Goal: Communication & Community: Ask a question

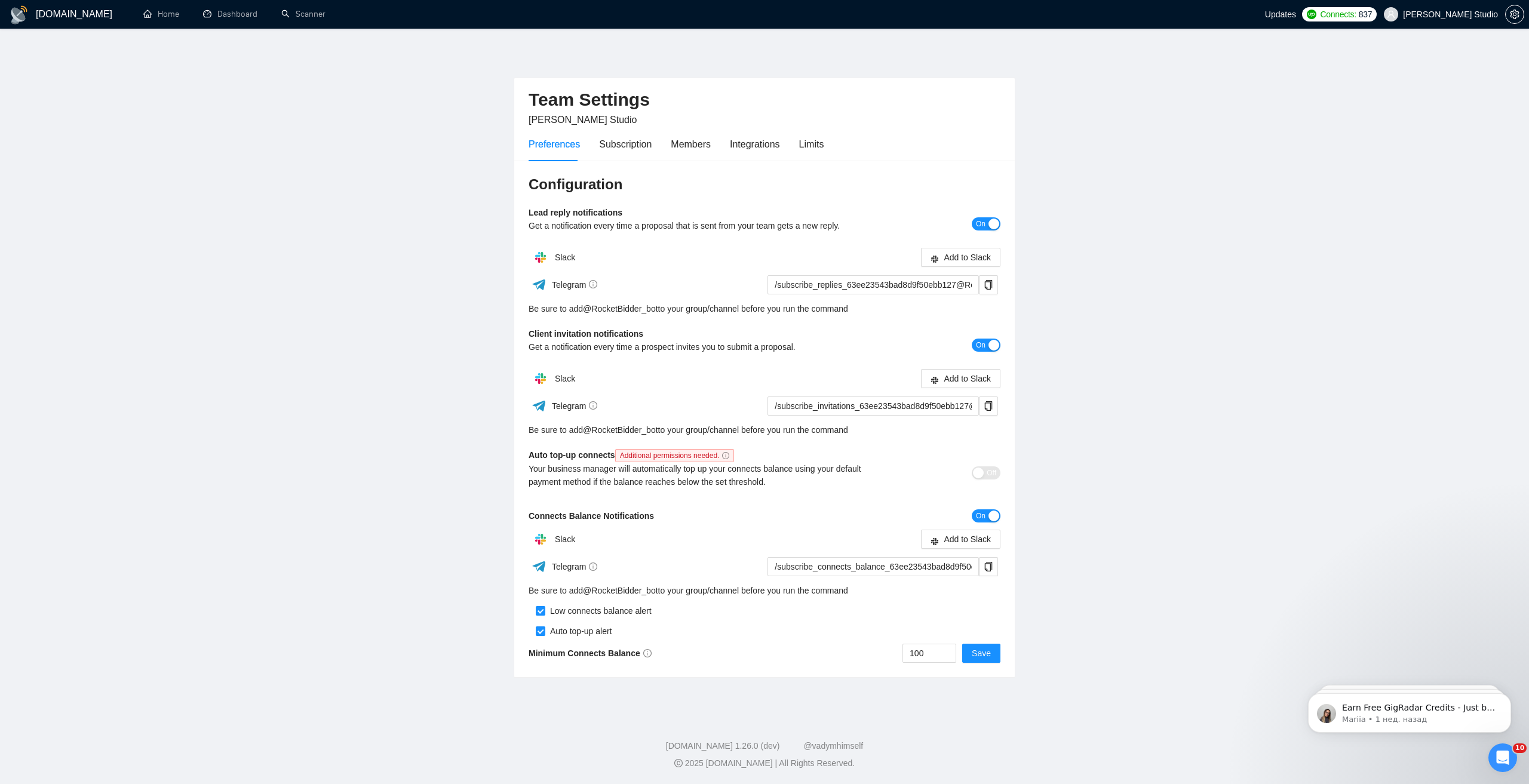
click at [1504, 759] on icon "Открыть службу сообщений Intercom" at bounding box center [1503, 758] width 20 height 20
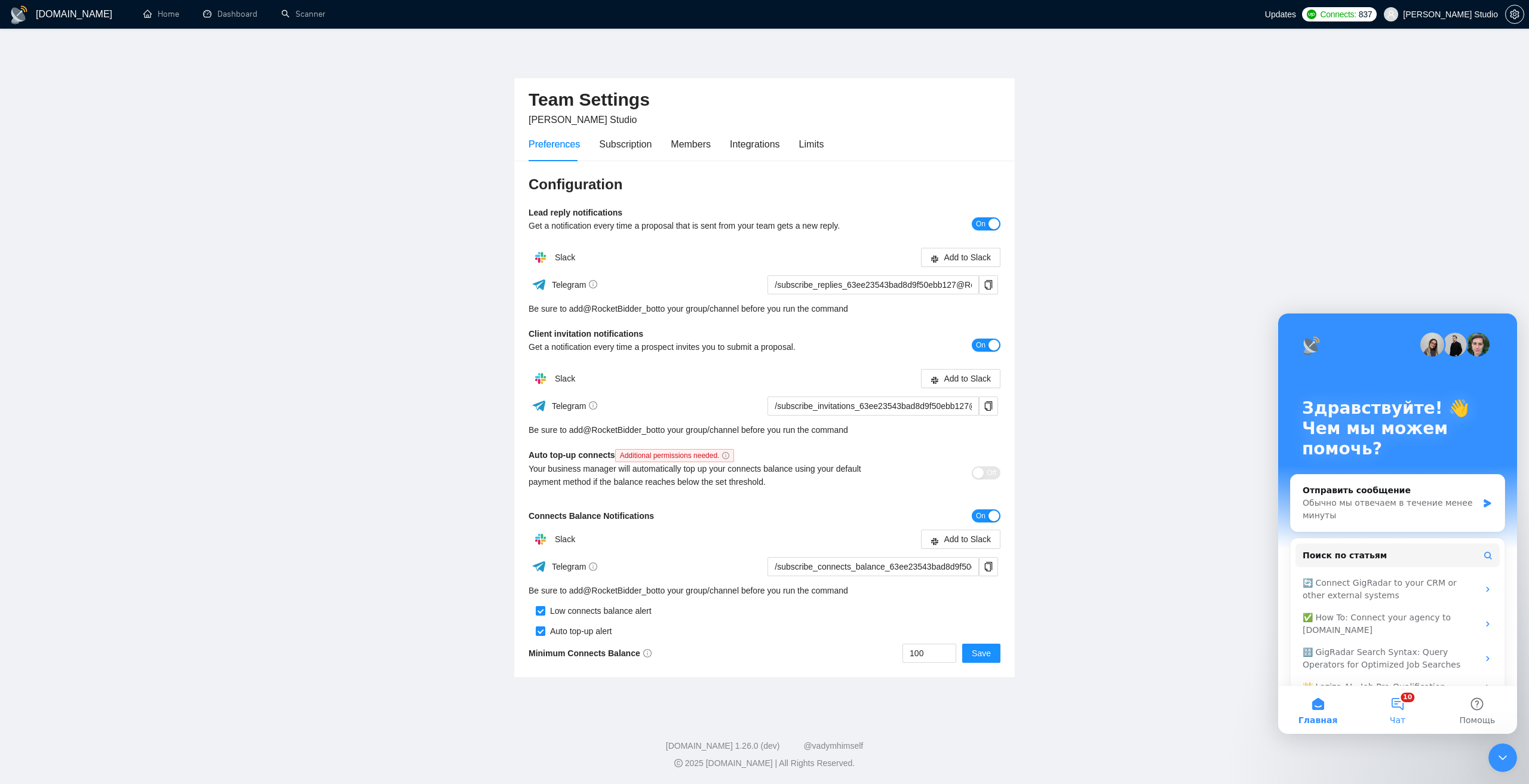
click at [1402, 717] on span "Чат" at bounding box center [1397, 720] width 16 height 8
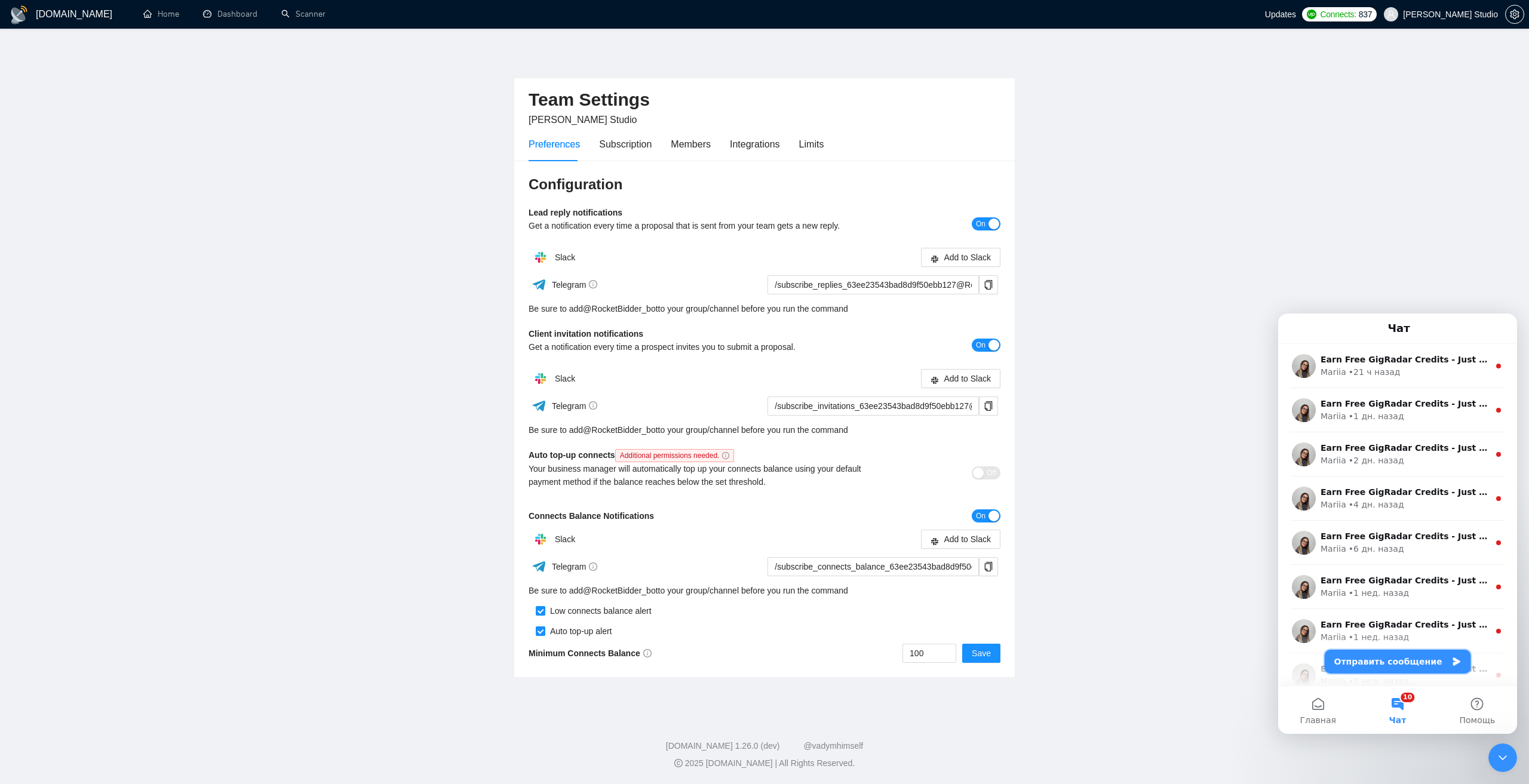
click at [1387, 660] on button "Отправить сообщение" at bounding box center [1398, 661] width 146 height 24
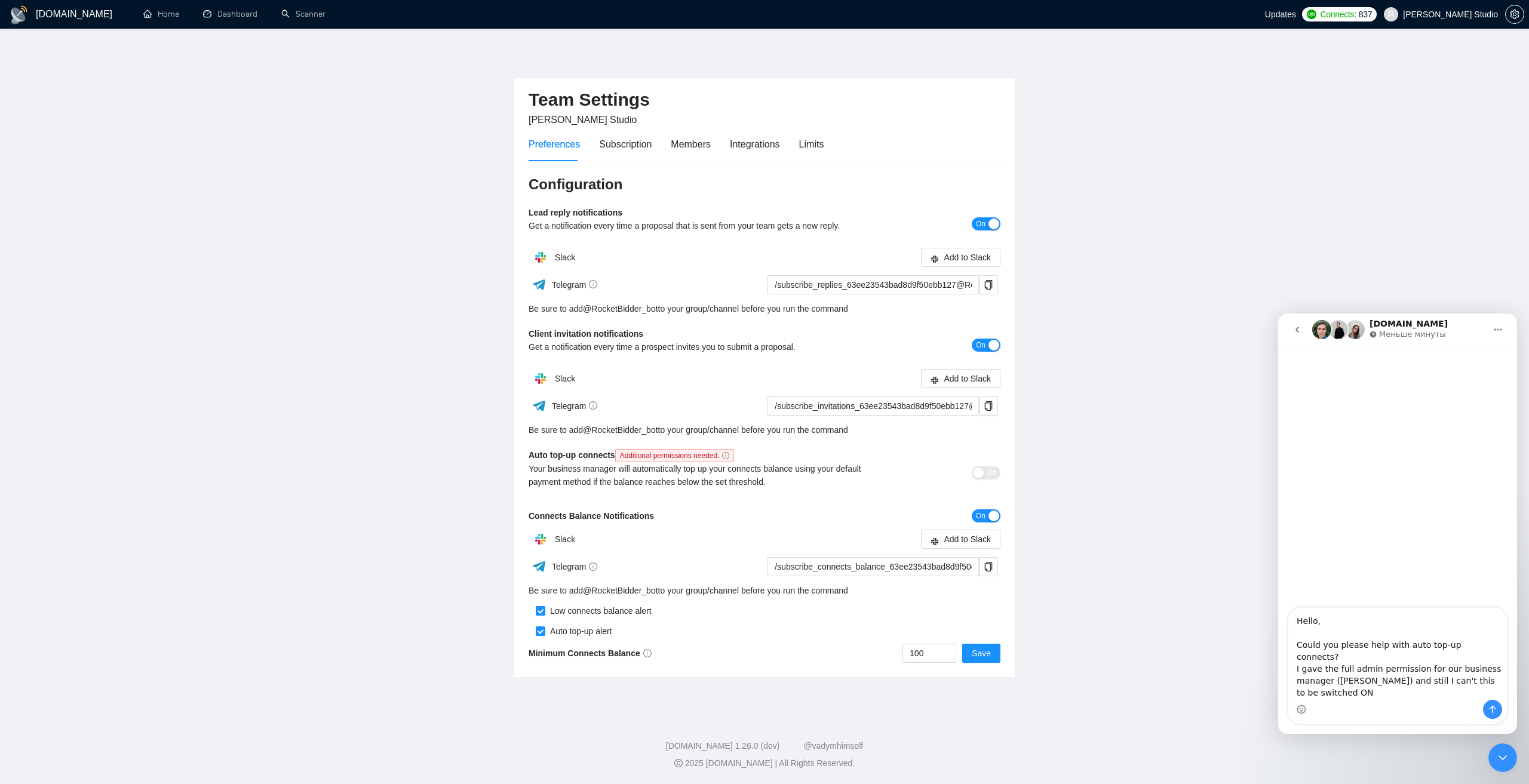
type textarea "Hello, Could you please help with auto top-up connects? I gave the full admin p…"
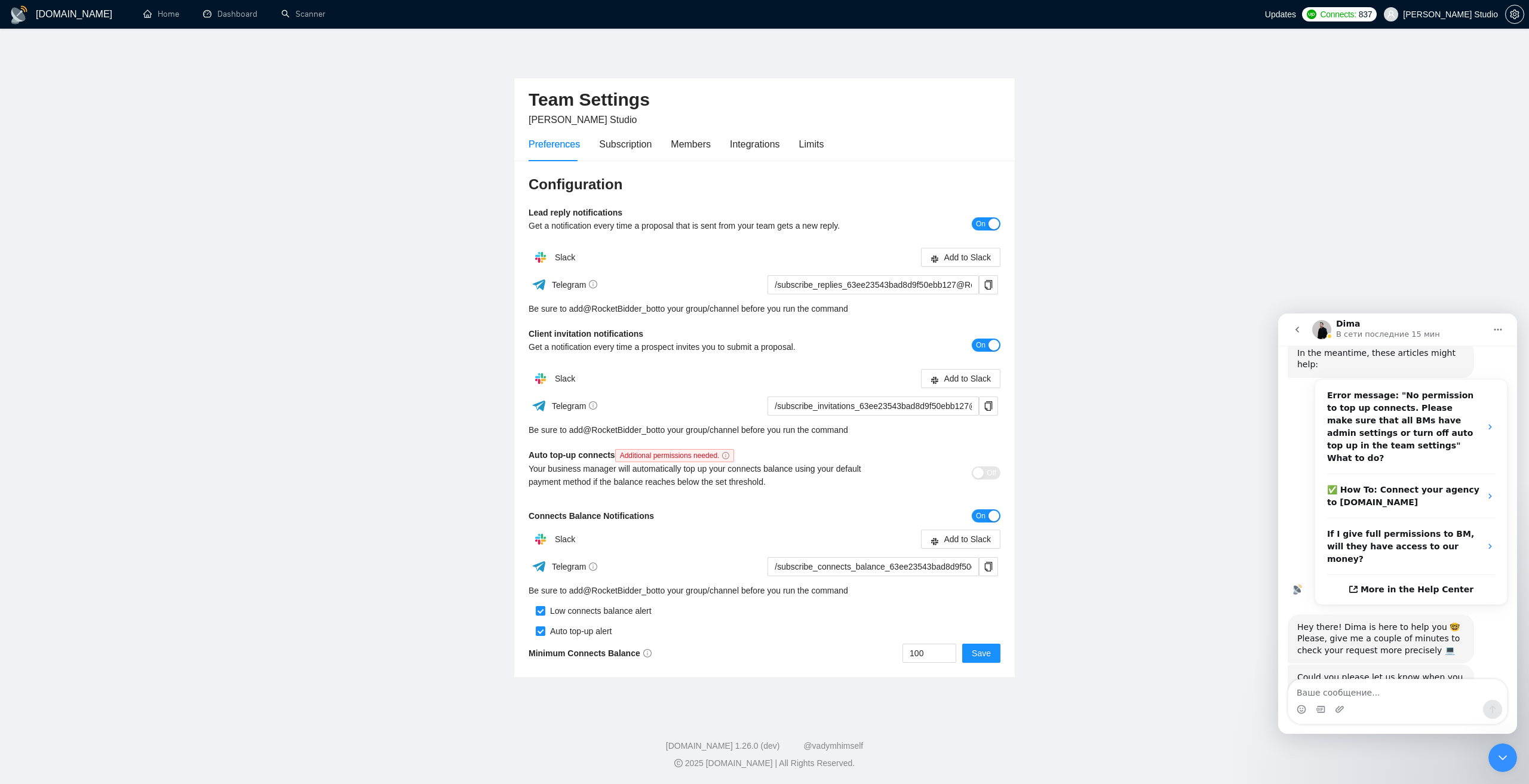
scroll to position [193, 0]
type textarea "That was yesterday"
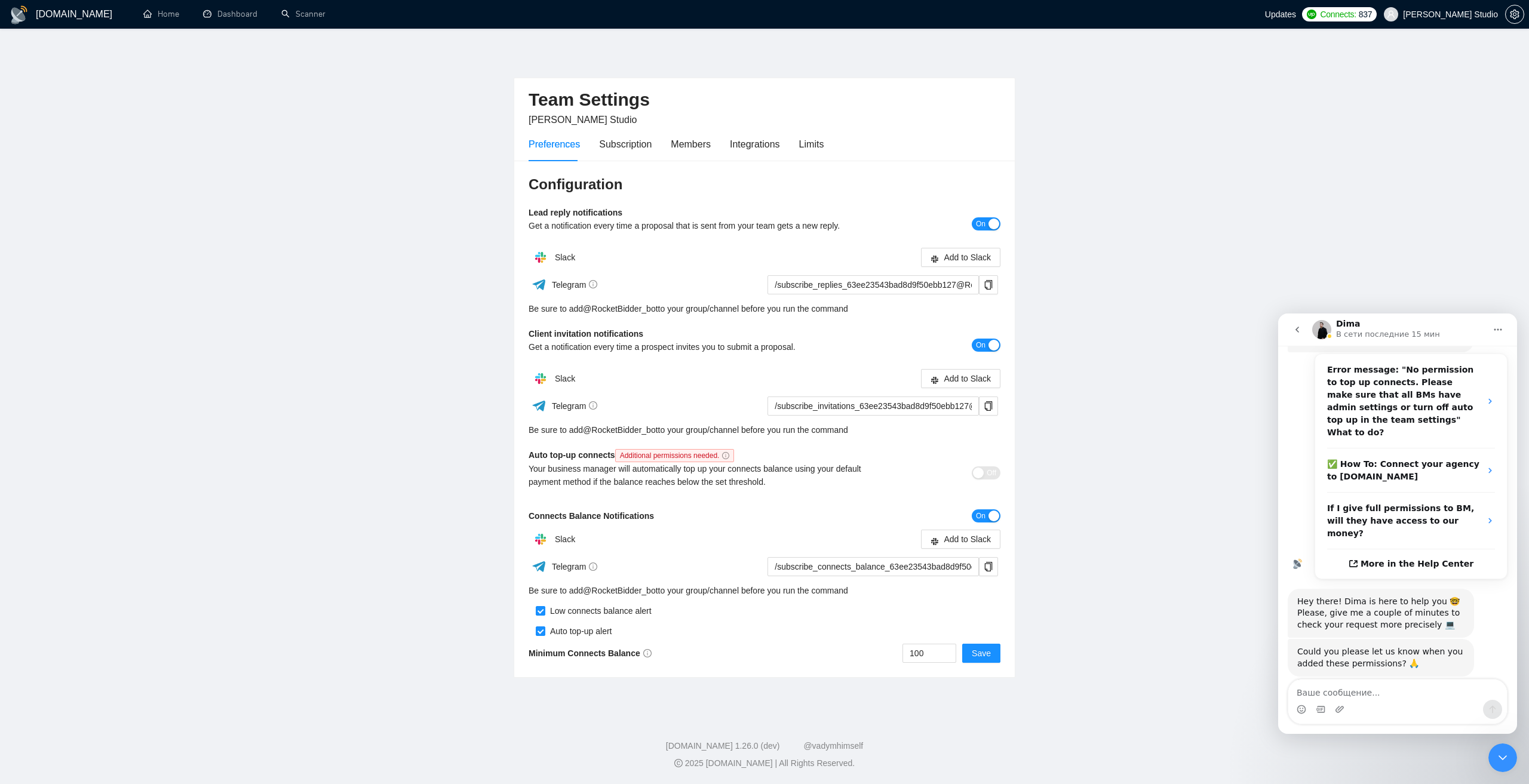
scroll to position [229, 0]
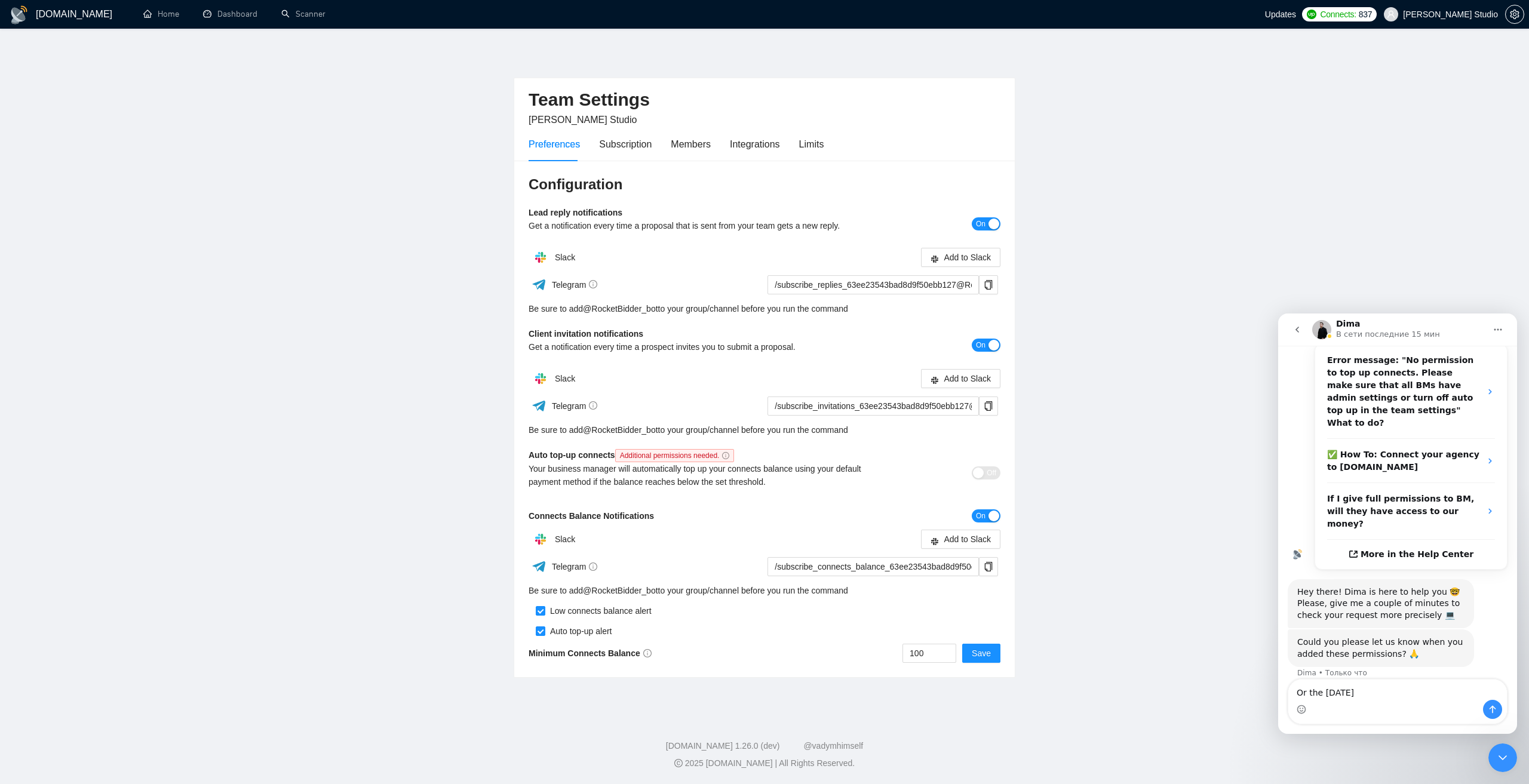
type textarea "Or the day before yesterday)"
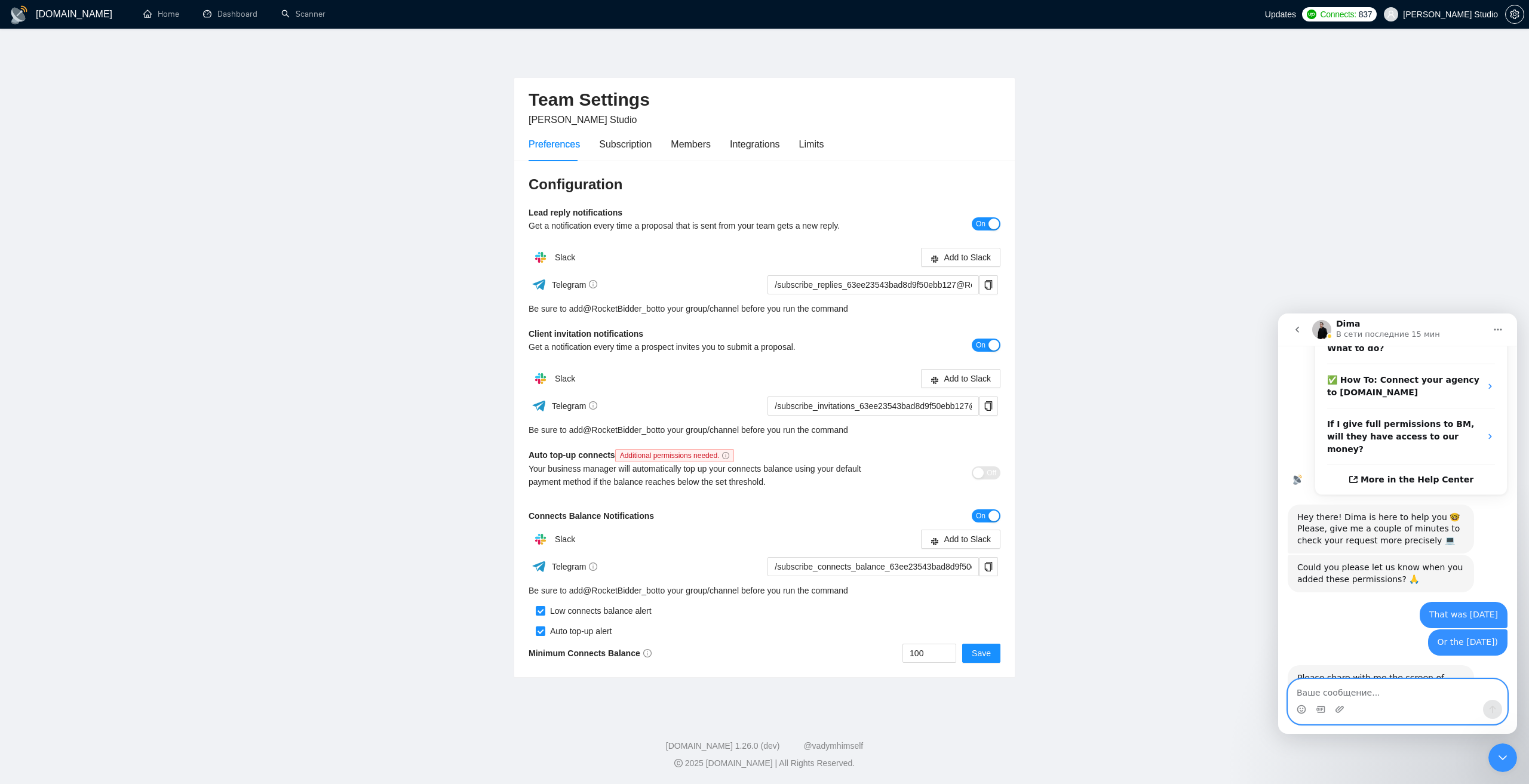
scroll to position [304, 0]
type textarea "Here it is"
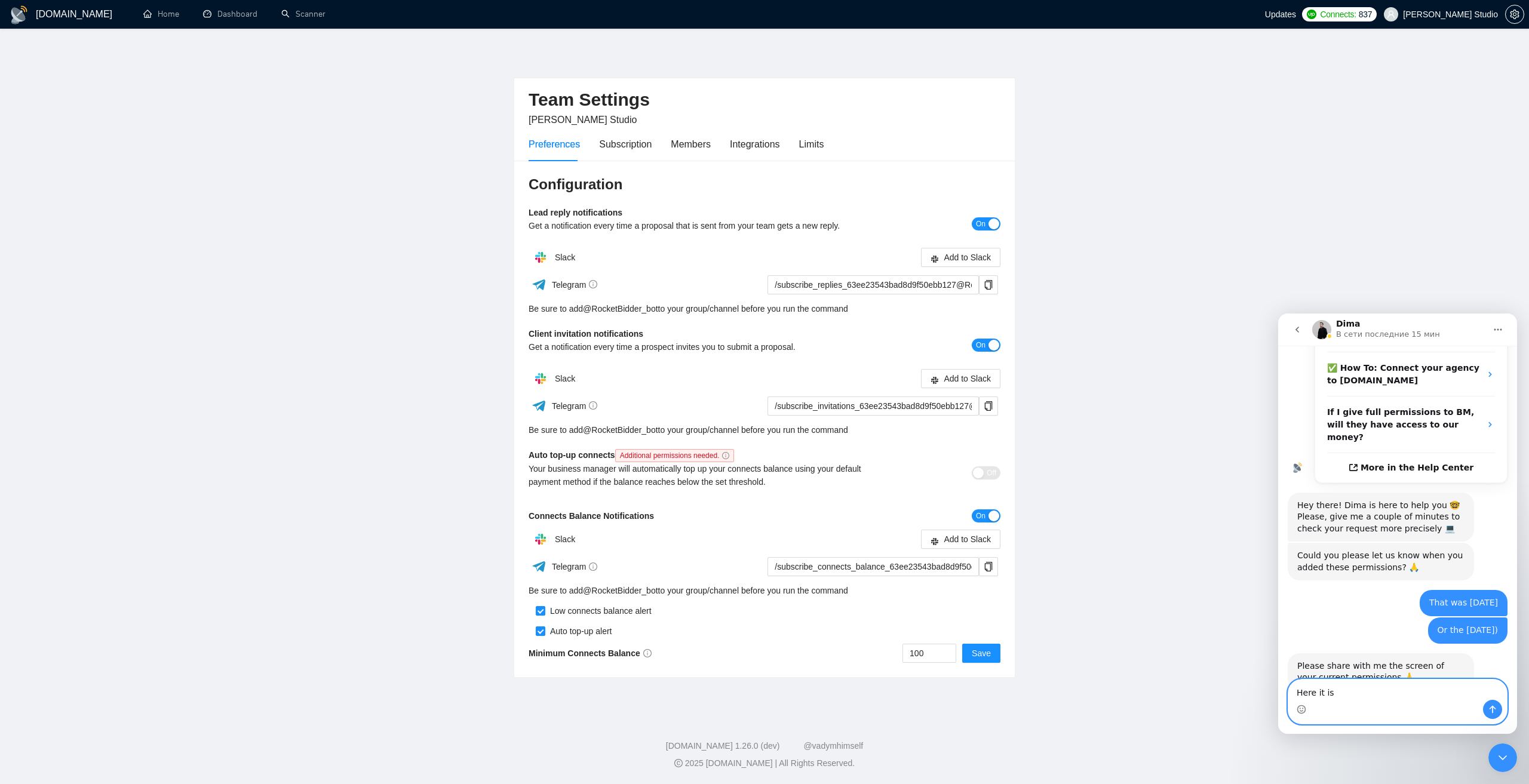
paste textarea "Ваше сообщение..."
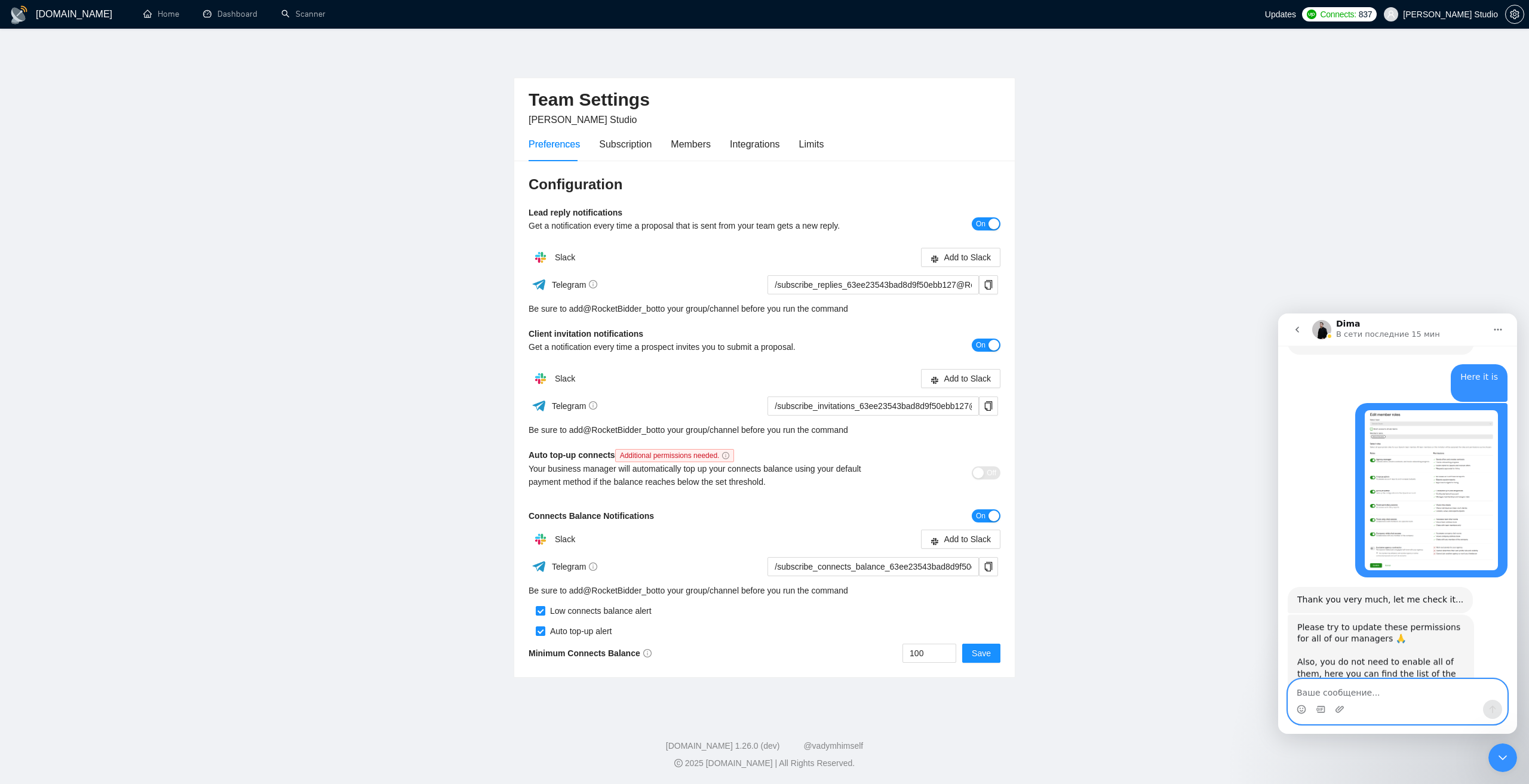
scroll to position [671, 0]
